Goal: Task Accomplishment & Management: Manage account settings

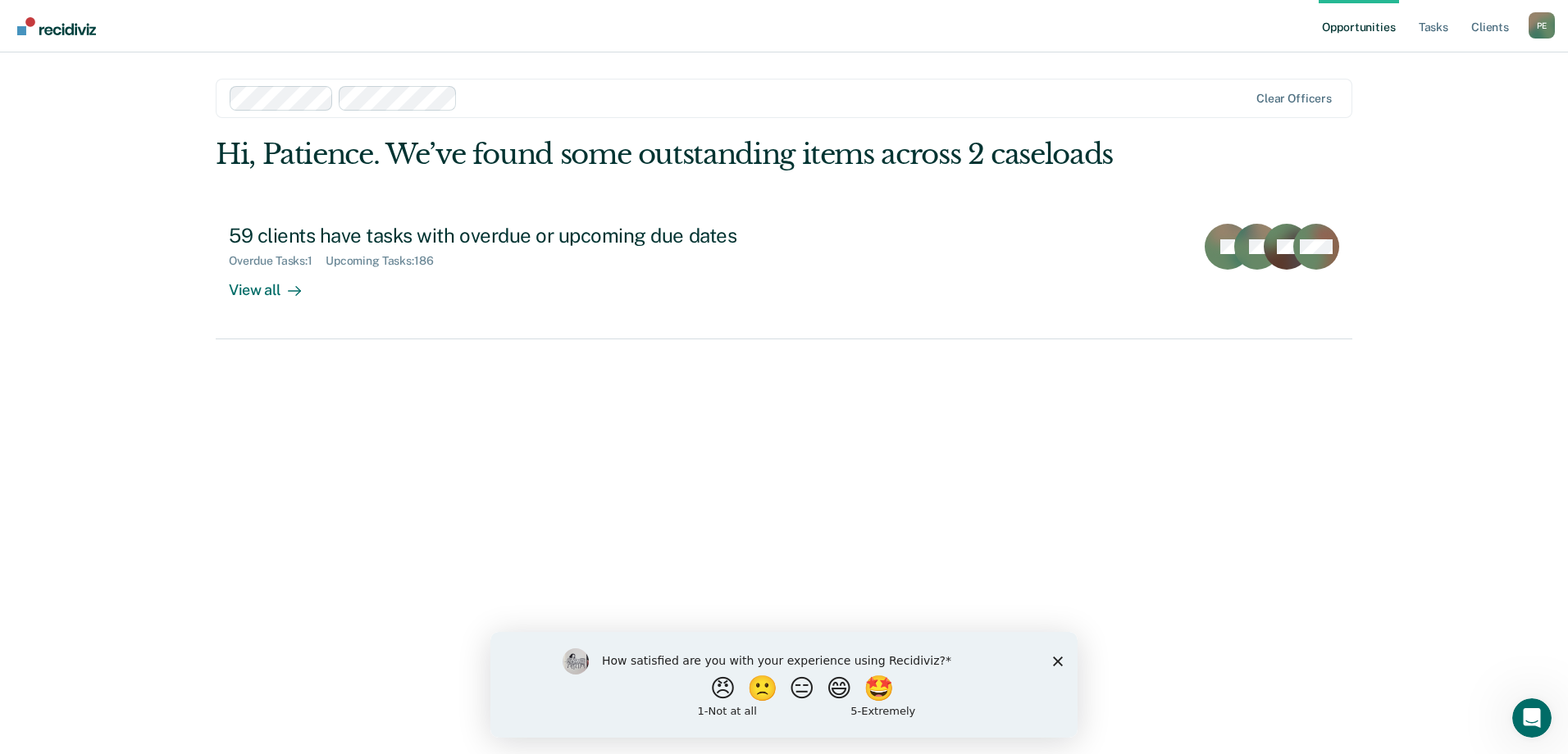
click at [1057, 660] on polygon "Close survey" at bounding box center [1058, 661] width 10 height 10
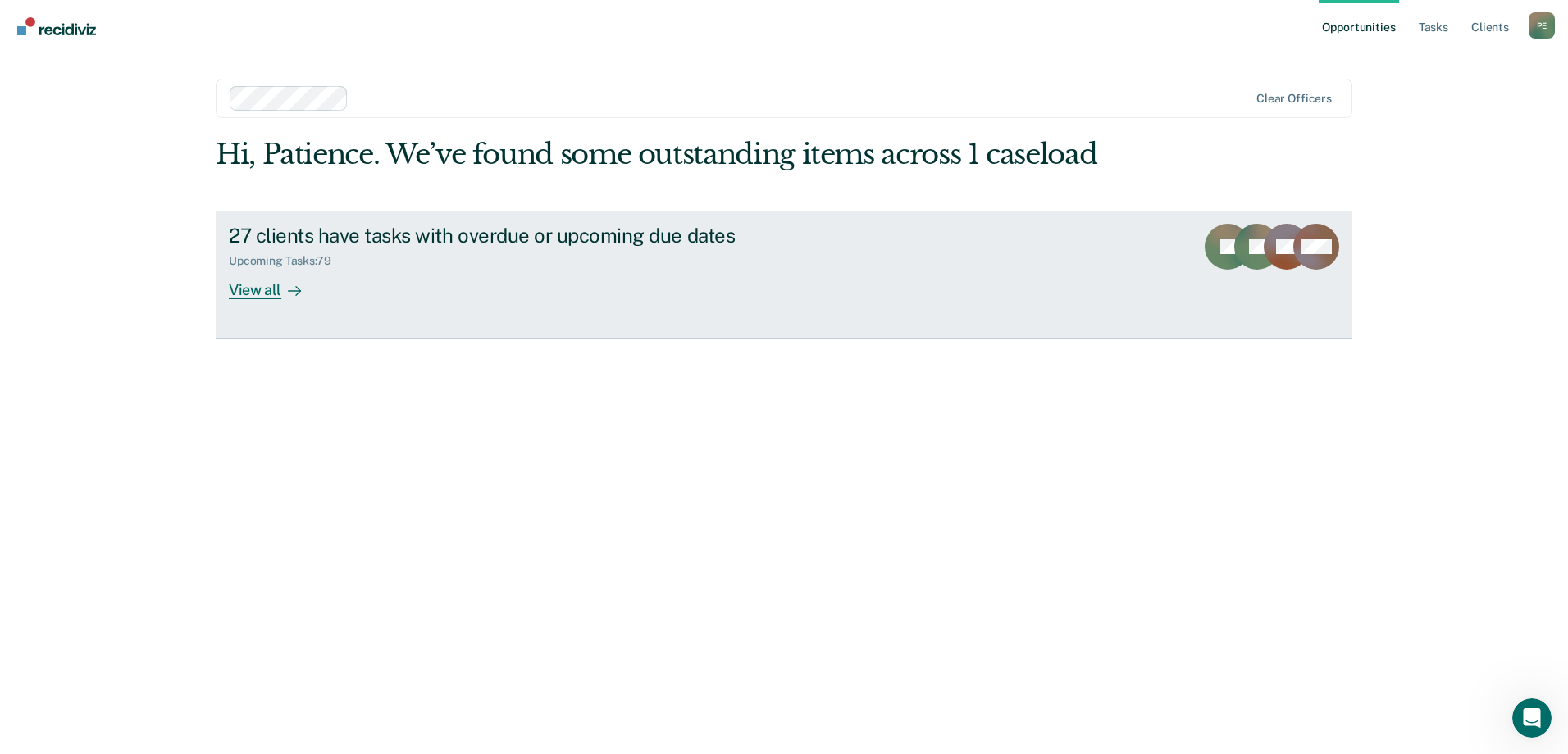
click at [258, 290] on div "View all" at bounding box center [274, 283] width 92 height 32
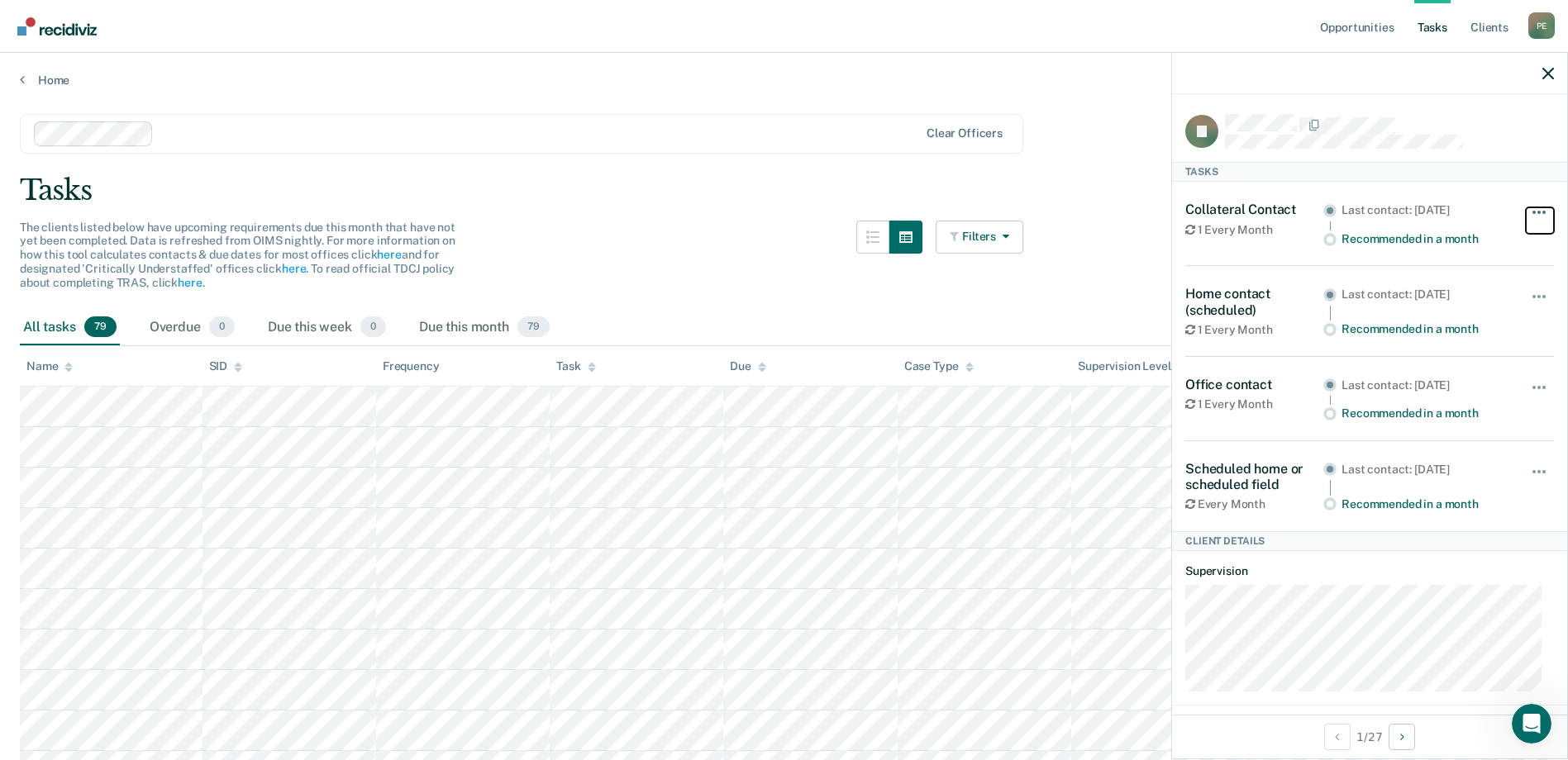
click at [1526, 214] on button "button" at bounding box center [1540, 220] width 28 height 27
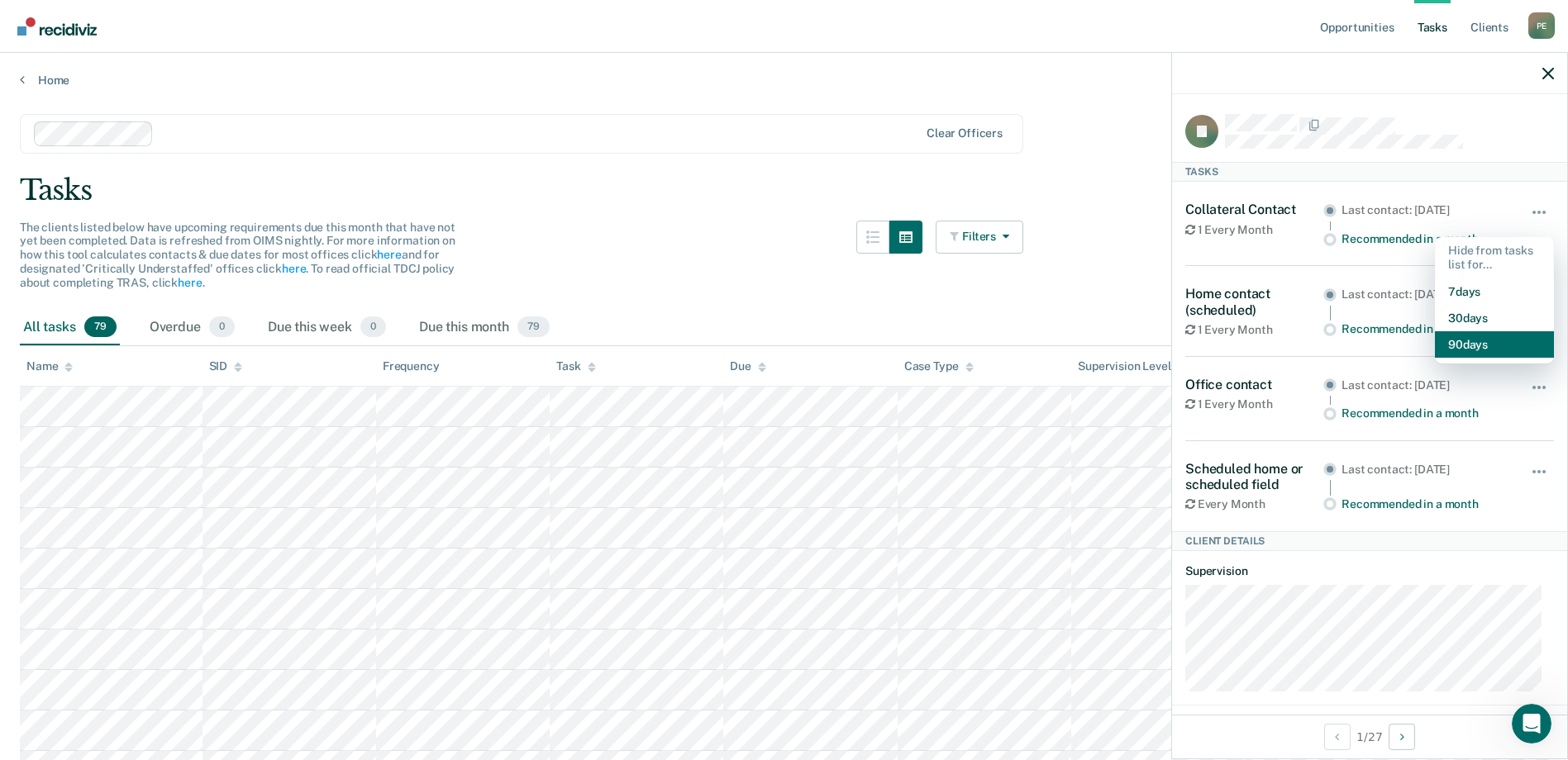
click at [1529, 347] on button "90 days" at bounding box center [1494, 344] width 119 height 27
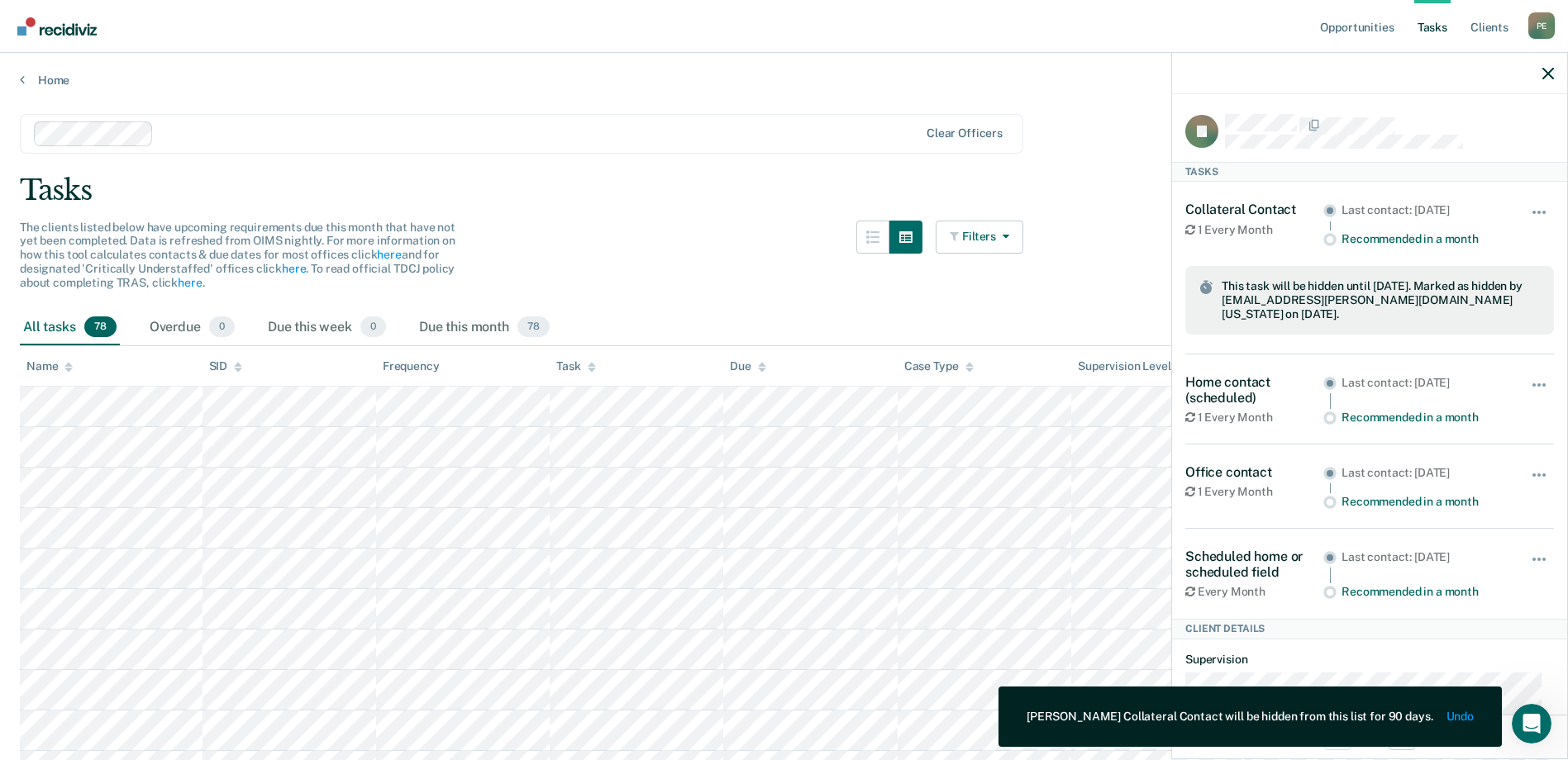
click at [994, 318] on div "All tasks 78 Overdue 0 Due this week 0 Due this month 78" at bounding box center [784, 328] width 1528 height 37
